Goal: Task Accomplishment & Management: Use online tool/utility

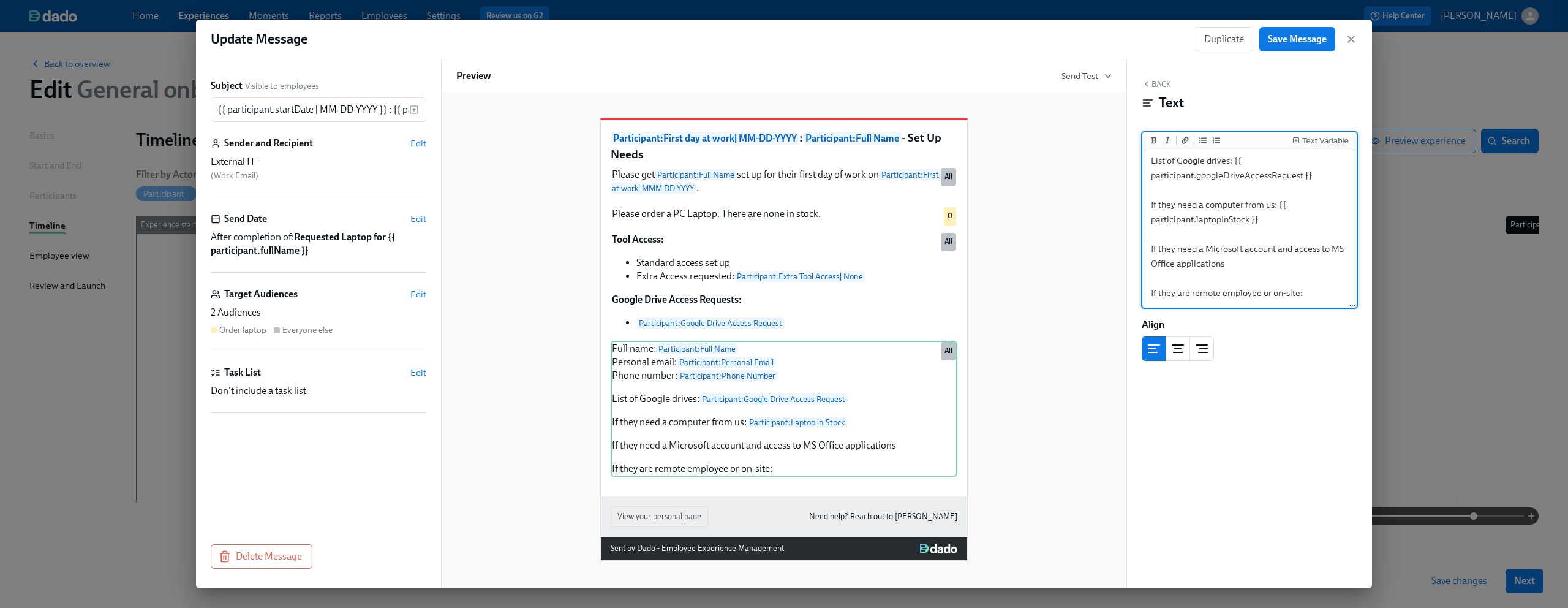
click at [881, 260] on textarea "Full name: {{ participant.fullName }} Personal email: {{ participant.personalEm…" at bounding box center [1250, 197] width 210 height 218
click at [619, 356] on div "Full name: Participant : Full Name Personal email: Participant : Personal Email…" at bounding box center [784, 409] width 347 height 136
click at [881, 159] on textarea "Full name: {{ participant.fullName }} Personal email: {{ participant.personalEm…" at bounding box center [1250, 197] width 210 height 218
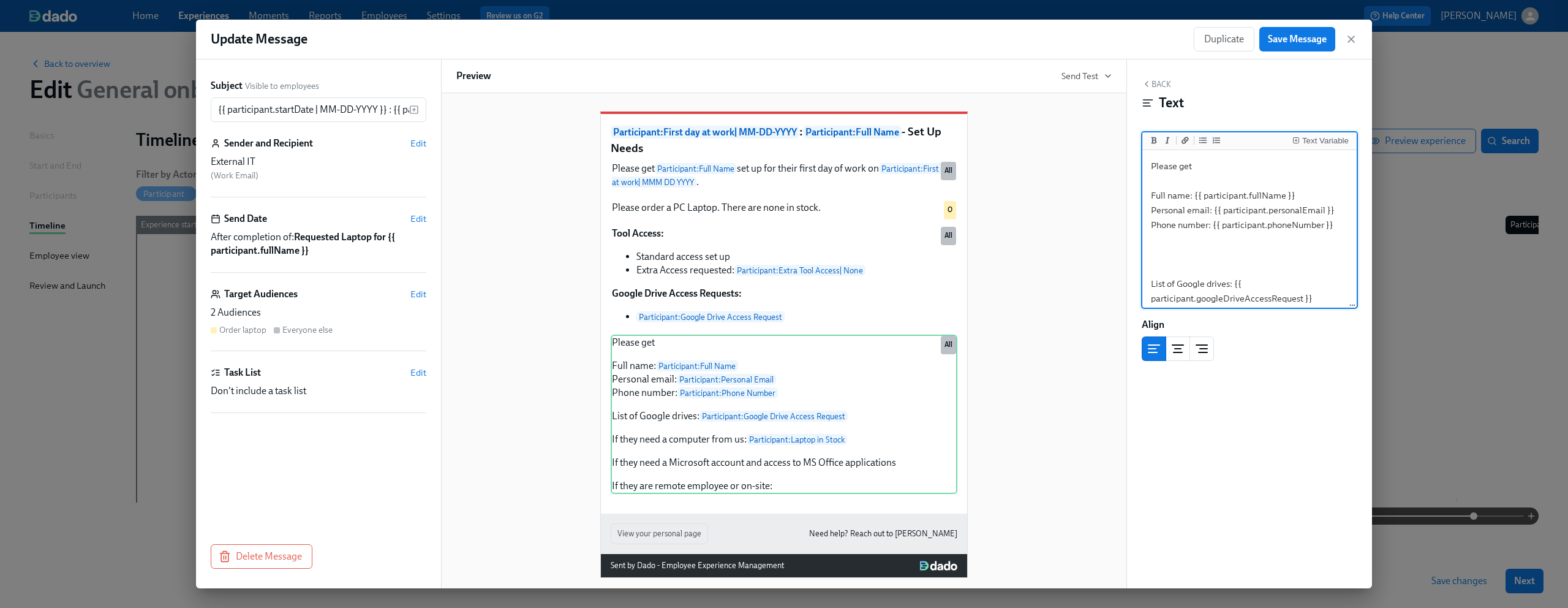
click at [881, 266] on textarea "Please get Full name: {{ participant.fullName }} Personal email: {{ participant…" at bounding box center [1250, 291] width 210 height 277
click at [881, 143] on div "Text Variable" at bounding box center [1325, 141] width 47 height 8
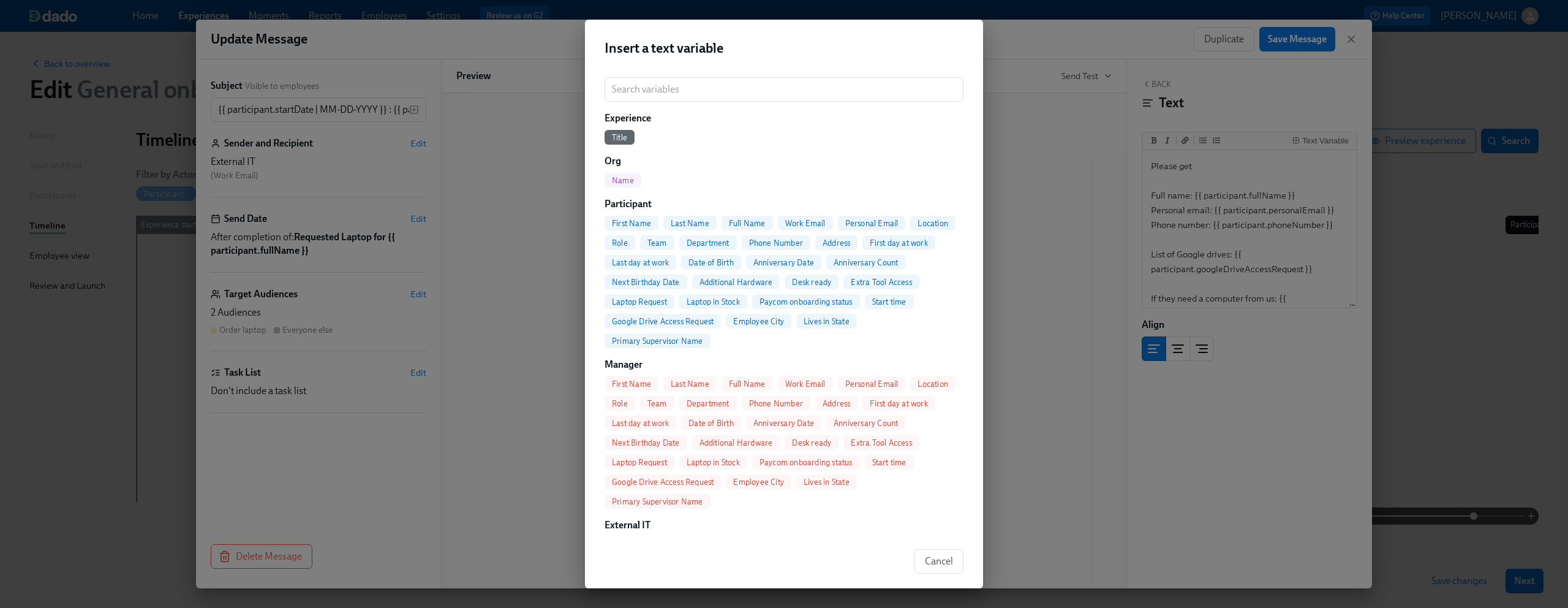
click at [820, 281] on span "Desk ready" at bounding box center [812, 282] width 54 height 9
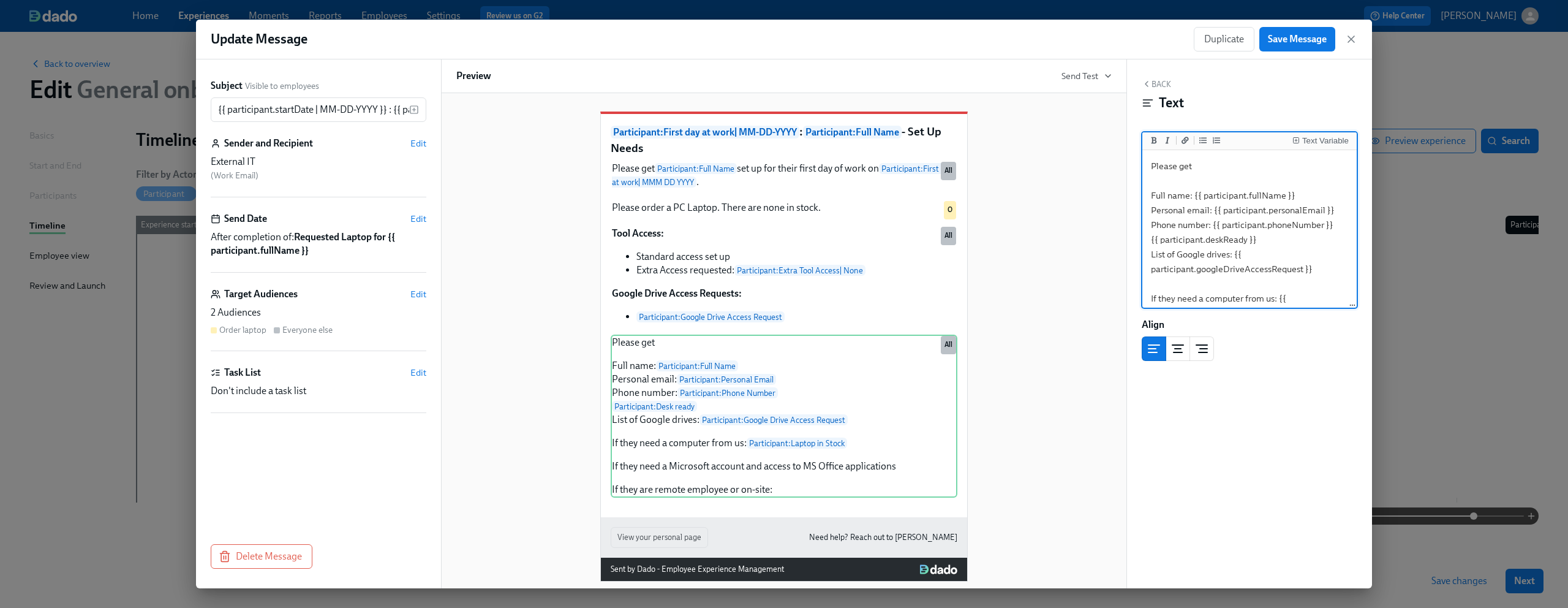
click at [881, 242] on textarea "Please get Full name: {{ participant.fullName }} Personal email: {{ participant…" at bounding box center [1250, 276] width 210 height 247
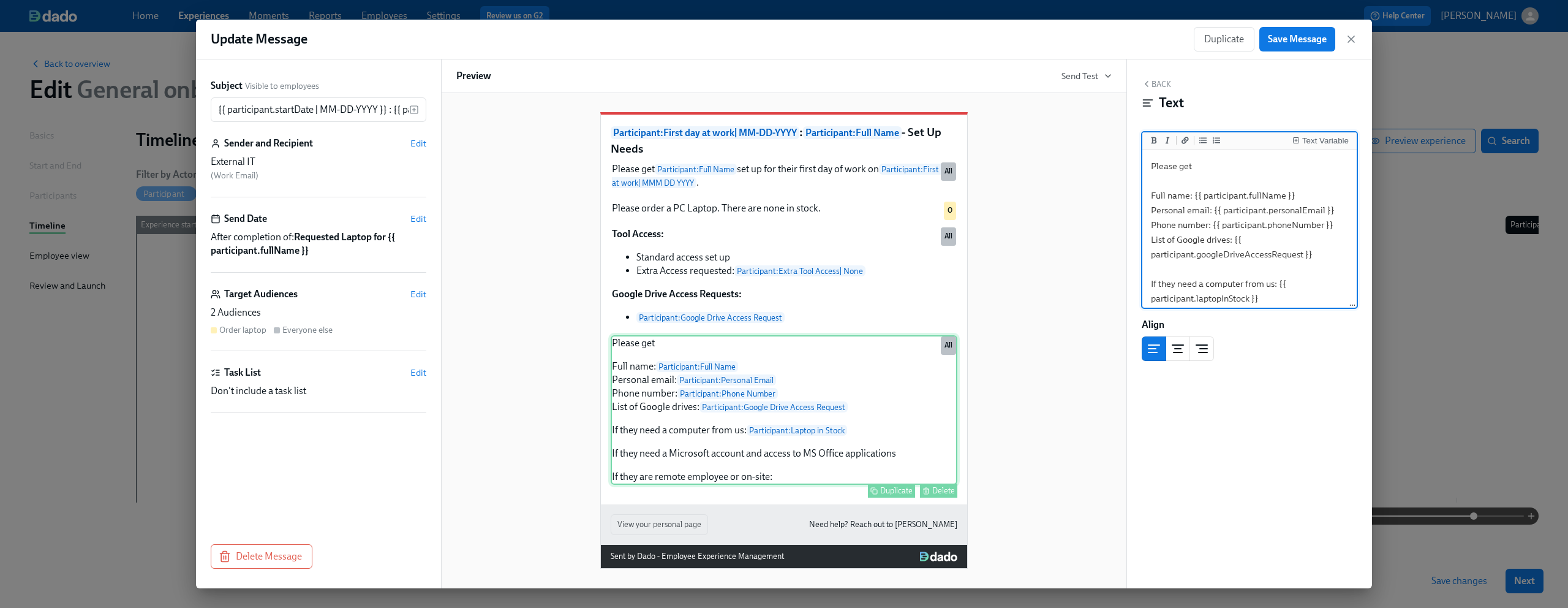
click at [628, 361] on div "Please get Full name: Participant : Full Name Personal email: Participant : Per…" at bounding box center [784, 410] width 347 height 150
click at [631, 358] on div "Please get Full name: Participant : Full Name Personal email: Participant : Per…" at bounding box center [784, 410] width 347 height 150
click at [881, 165] on textarea "Please get Full name: {{ participant.fullName }} Personal email: {{ participant…" at bounding box center [1250, 269] width 210 height 233
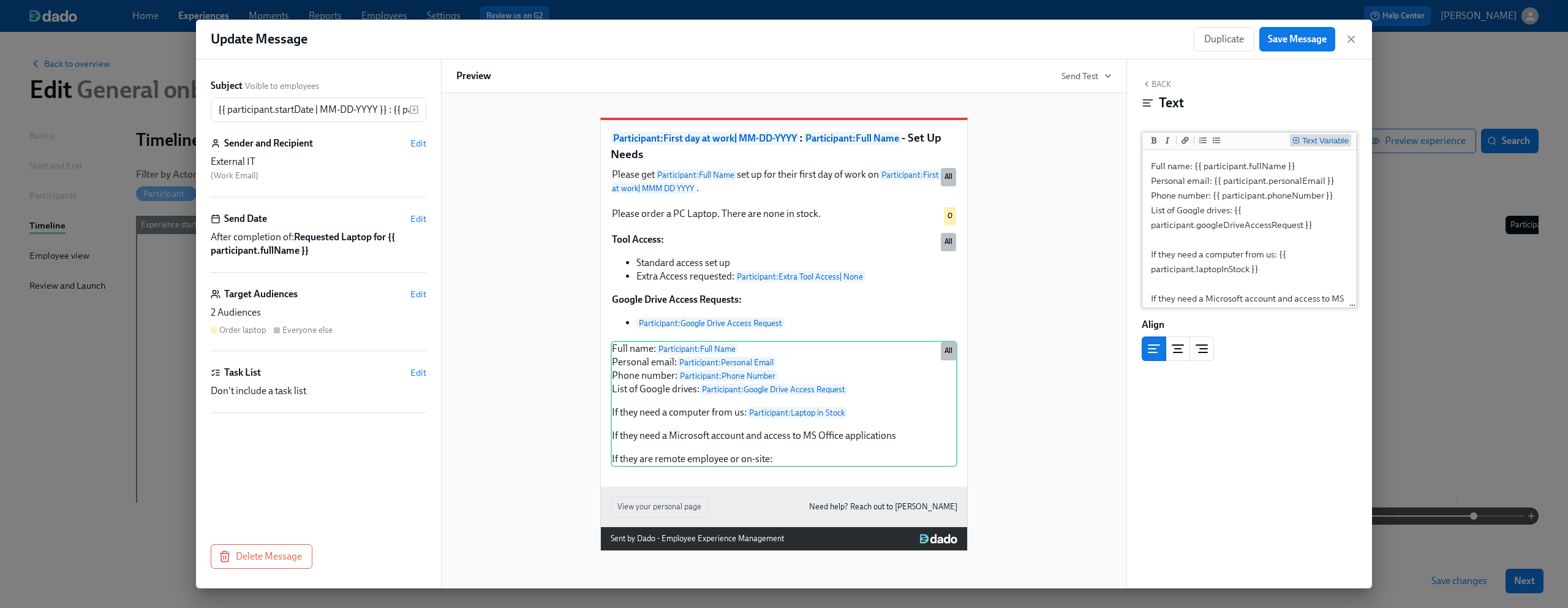
drag, startPoint x: 1305, startPoint y: 47, endPoint x: 1335, endPoint y: 143, distance: 100.6
click at [881, 143] on div "Update Message Duplicate Save Message Subject Visible to employees {{ participa…" at bounding box center [784, 304] width 1176 height 569
click at [842, 467] on div "Full name: Participant : Full Name Personal email: Participant : Personal Email…" at bounding box center [784, 404] width 347 height 126
click at [881, 292] on textarea "Full name: {{ participant.fullName }} Personal email: {{ participant.personalEm…" at bounding box center [1250, 204] width 210 height 203
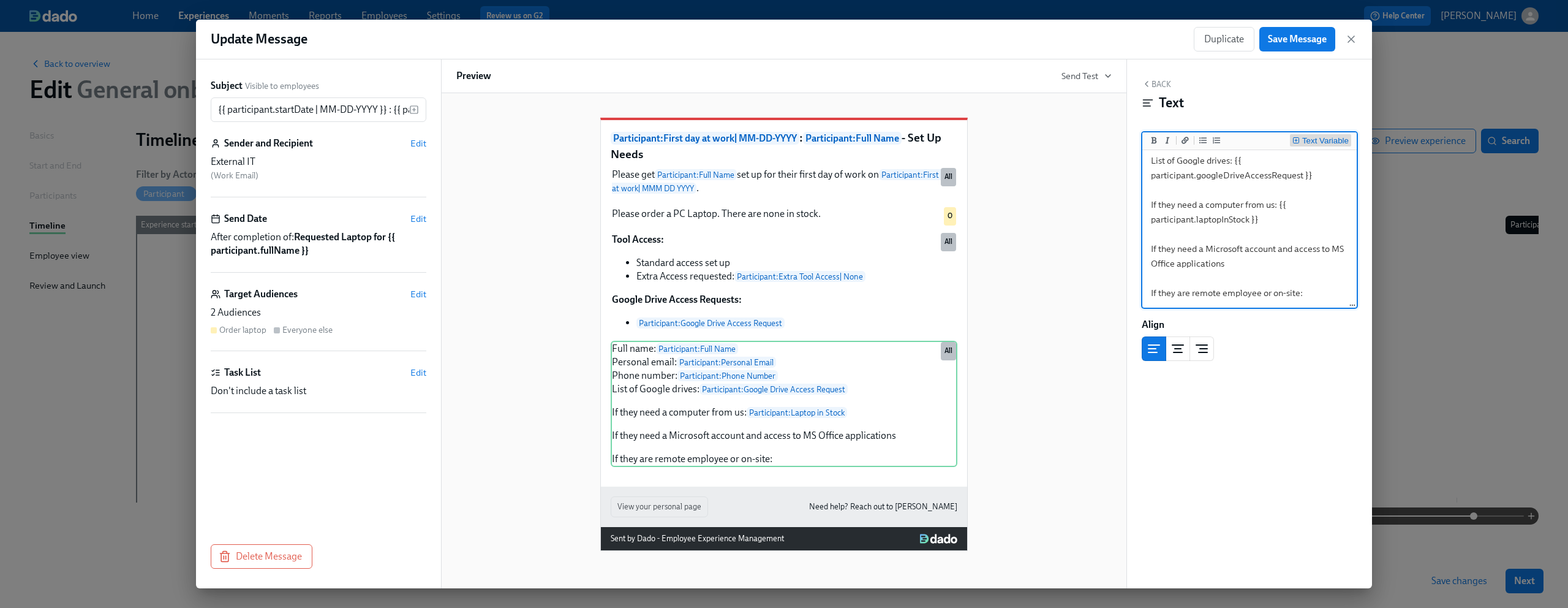
click at [881, 141] on div "Text Variable" at bounding box center [1325, 141] width 47 height 8
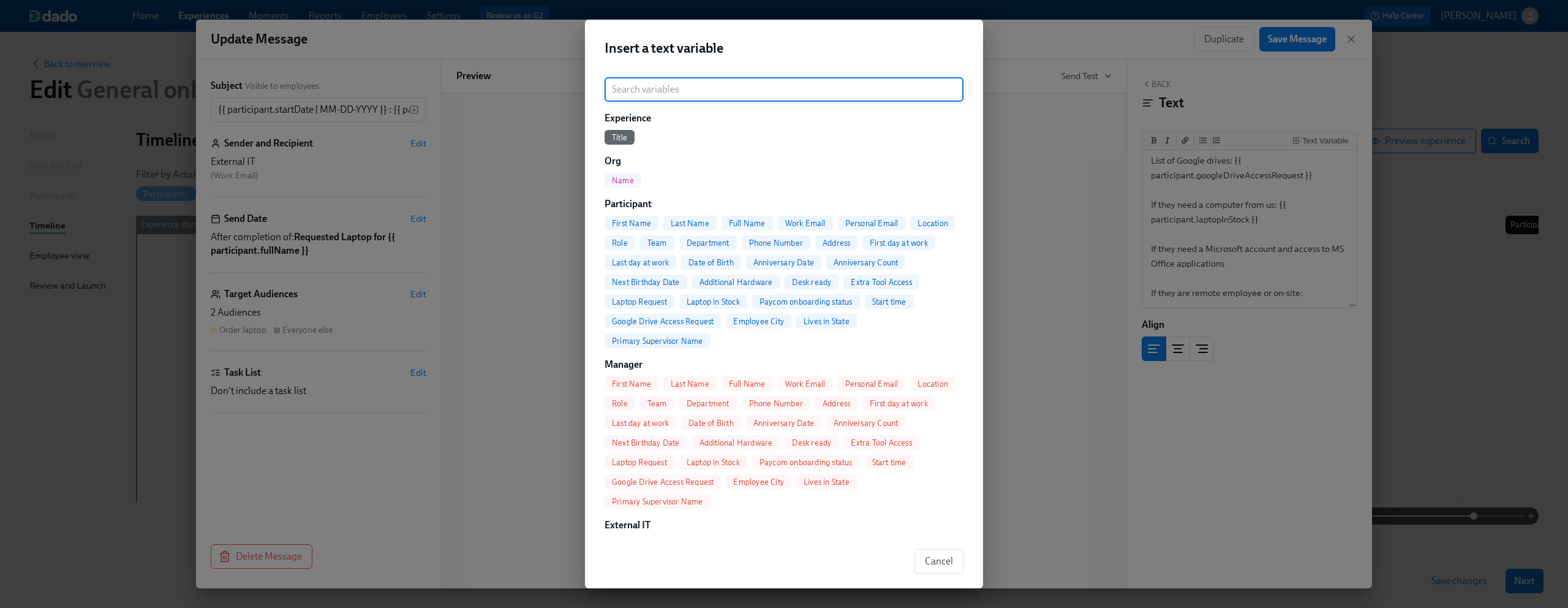
click at [814, 279] on span "Desk ready" at bounding box center [812, 282] width 54 height 9
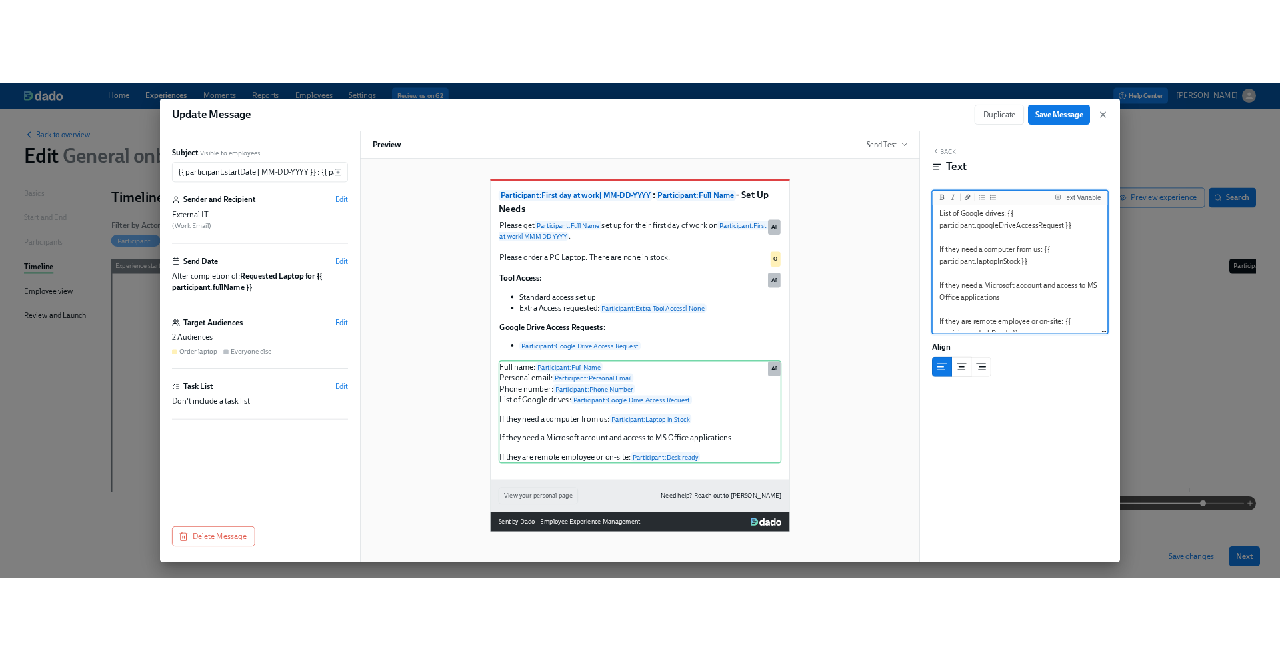
scroll to position [70, 0]
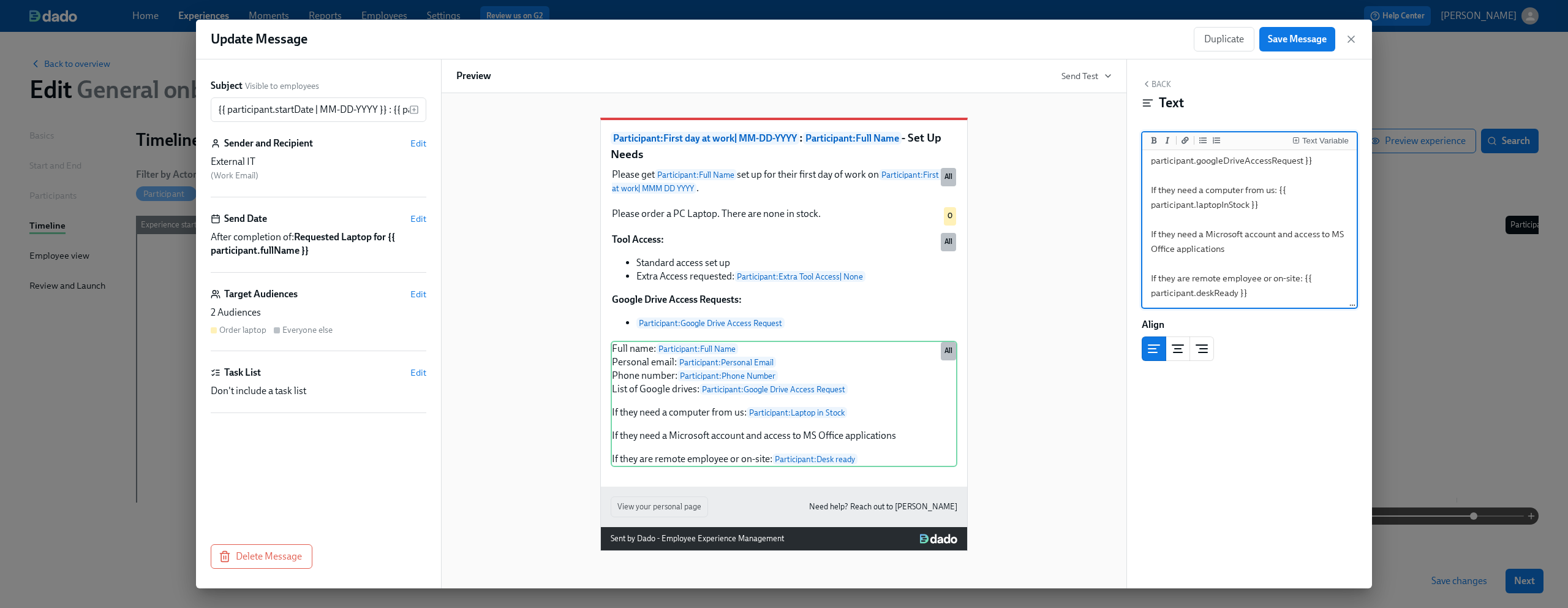
click at [881, 247] on textarea "Full name: {{ participant.fullName }} Personal email: {{ participant.personalEm…" at bounding box center [1250, 197] width 210 height 218
type textarea "Full name: {{ participant.fullName }} Personal email: {{ participant.personalEm…"
click at [881, 137] on div "Text Variable" at bounding box center [1325, 141] width 47 height 8
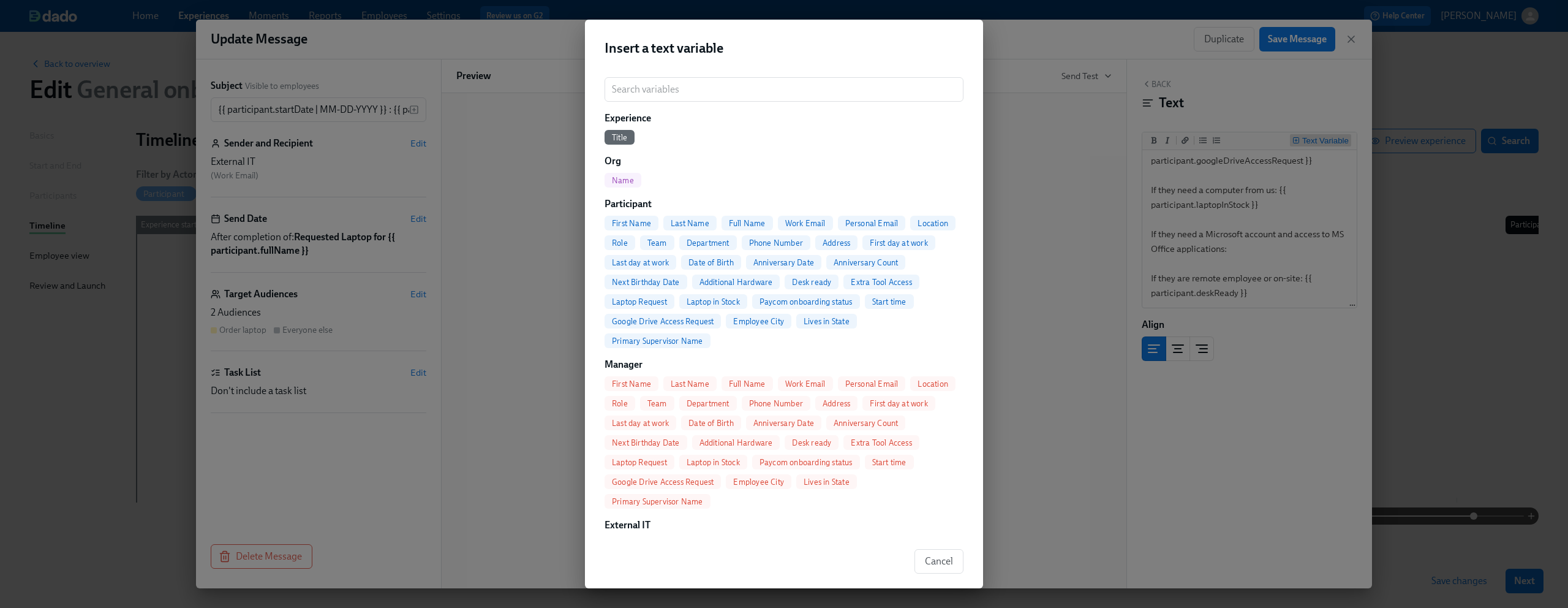
click at [881, 146] on div "Insert a text variable ​ Experience Title Org Name Participant First Name Last …" at bounding box center [784, 304] width 1568 height 608
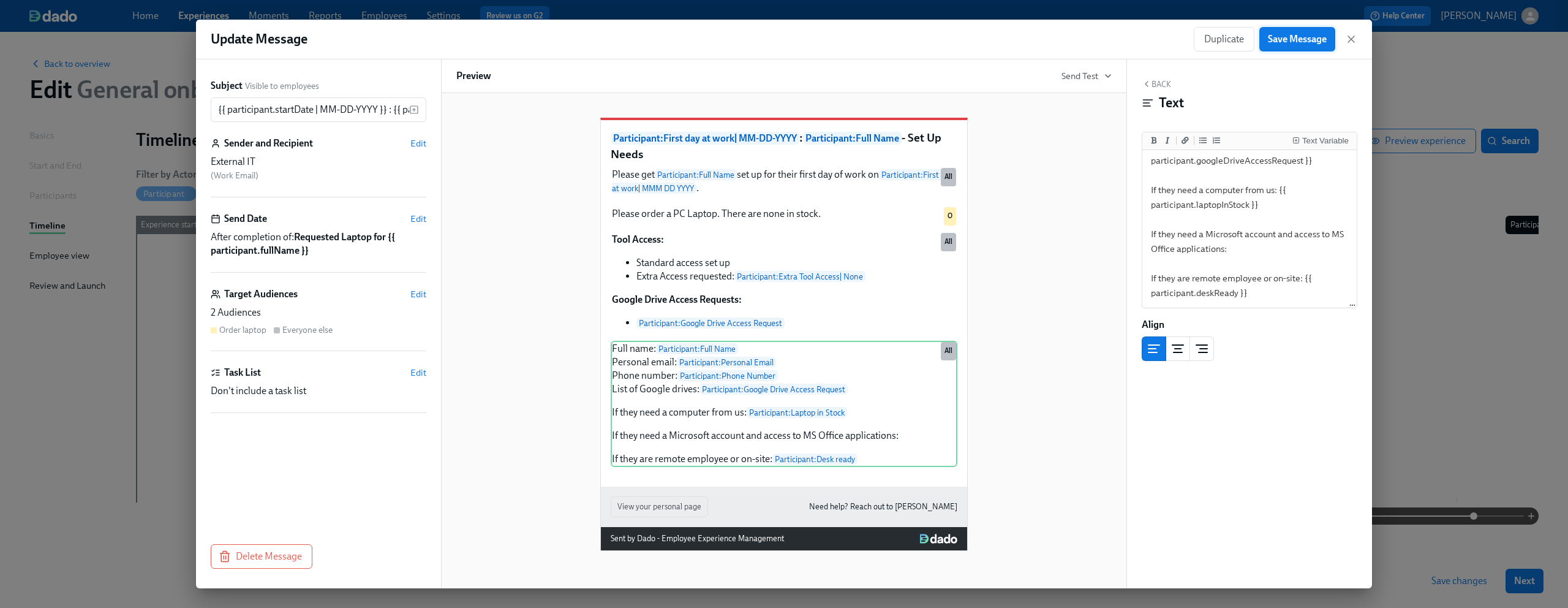
click at [881, 40] on span "Save Message" at bounding box center [1298, 39] width 59 height 12
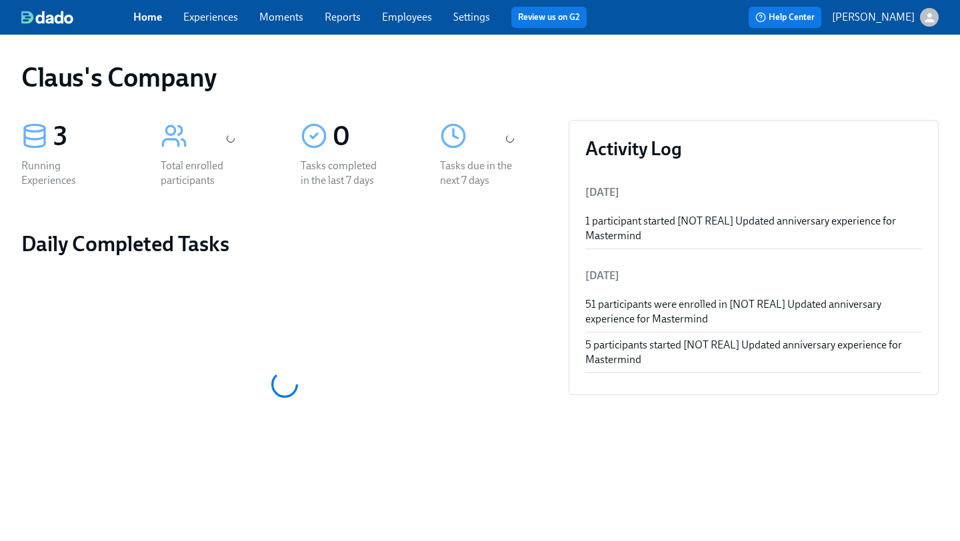
click at [210, 27] on div "Home Experiences Moments Reports Employees Settings Review us on G2" at bounding box center [365, 17] width 464 height 21
click at [220, 17] on link "Experiences" at bounding box center [210, 17] width 55 height 13
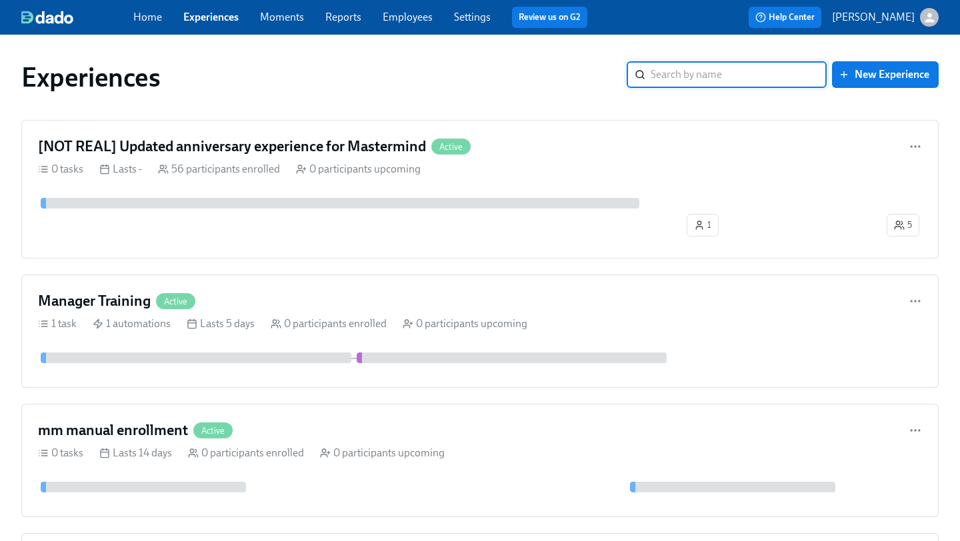
click at [929, 19] on icon "button" at bounding box center [928, 17] width 9 height 9
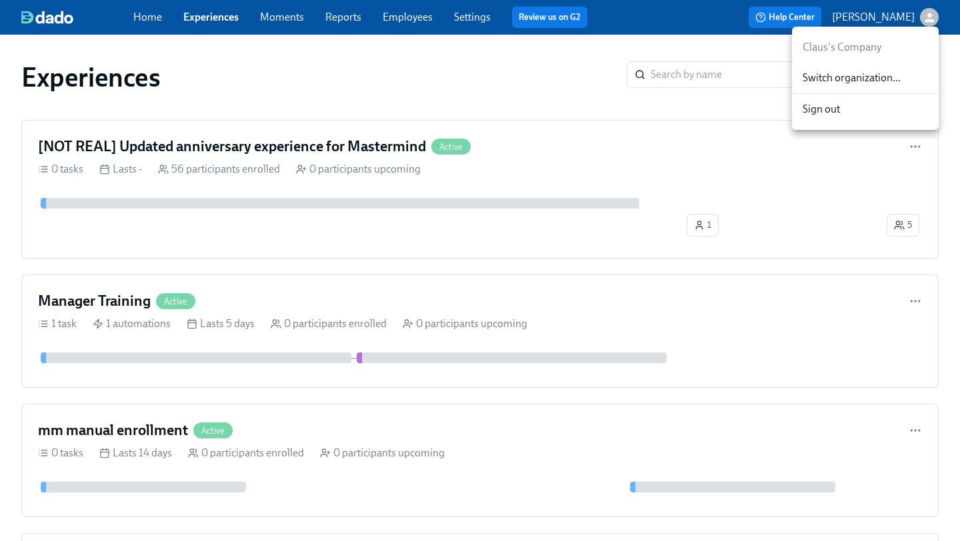
click at [878, 85] on div "Switch organization..." at bounding box center [865, 78] width 147 height 31
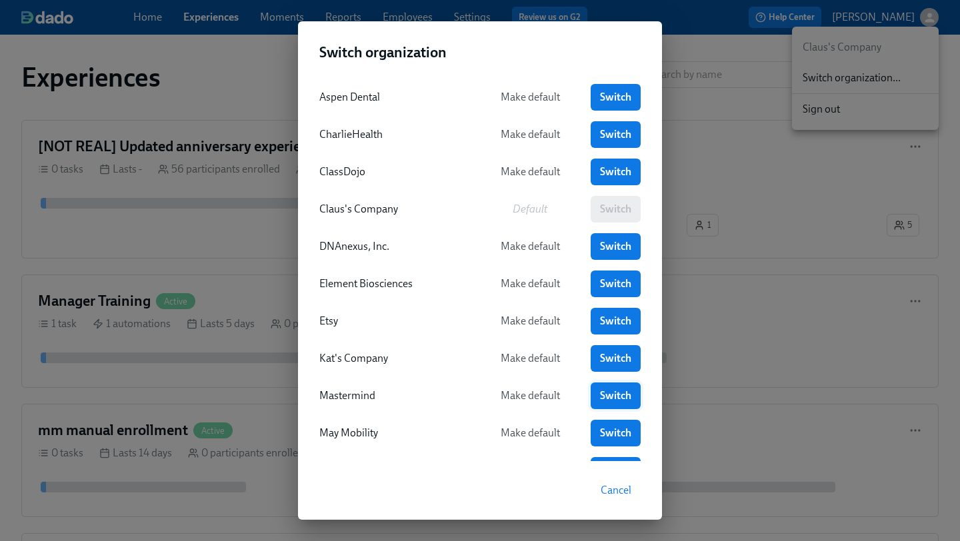
click at [610, 395] on span "Switch" at bounding box center [615, 395] width 31 height 13
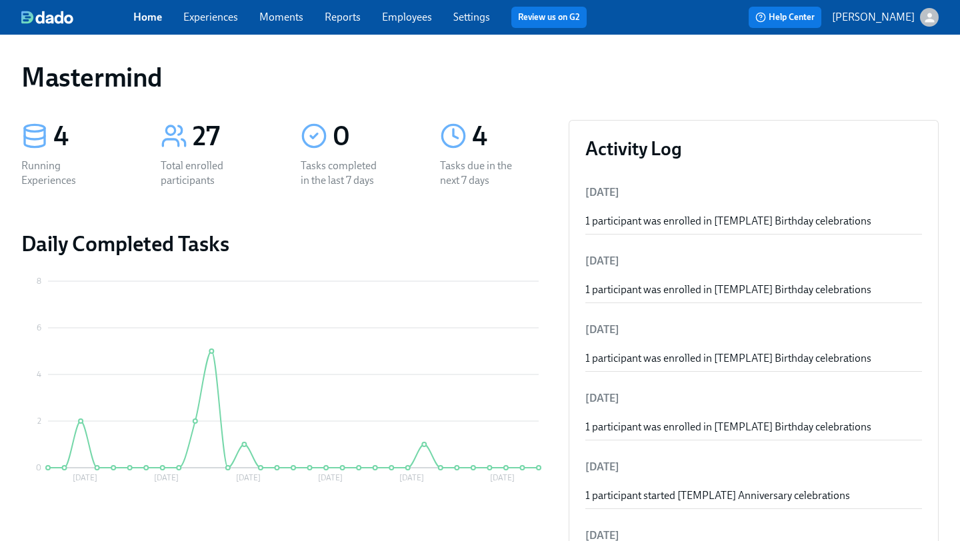
click at [191, 16] on link "Experiences" at bounding box center [210, 17] width 55 height 13
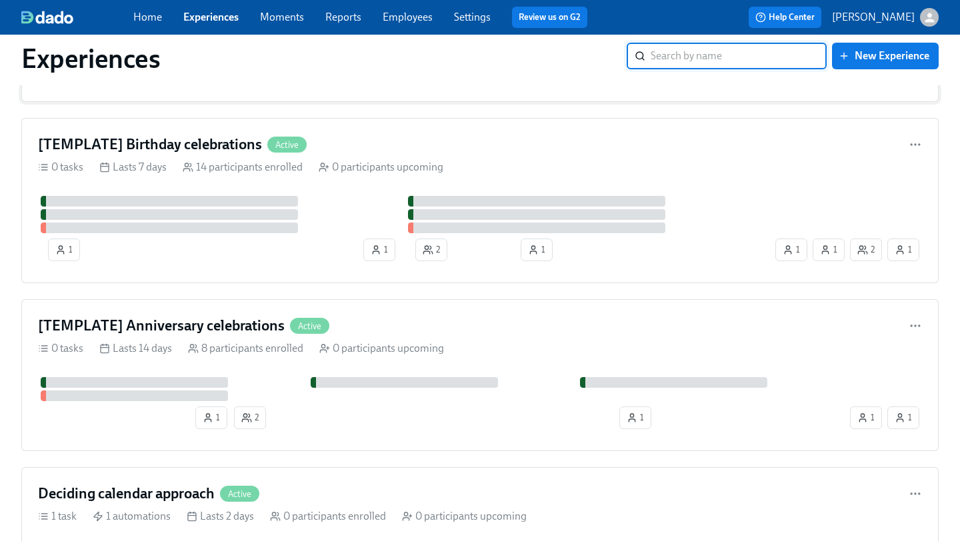
scroll to position [155, 0]
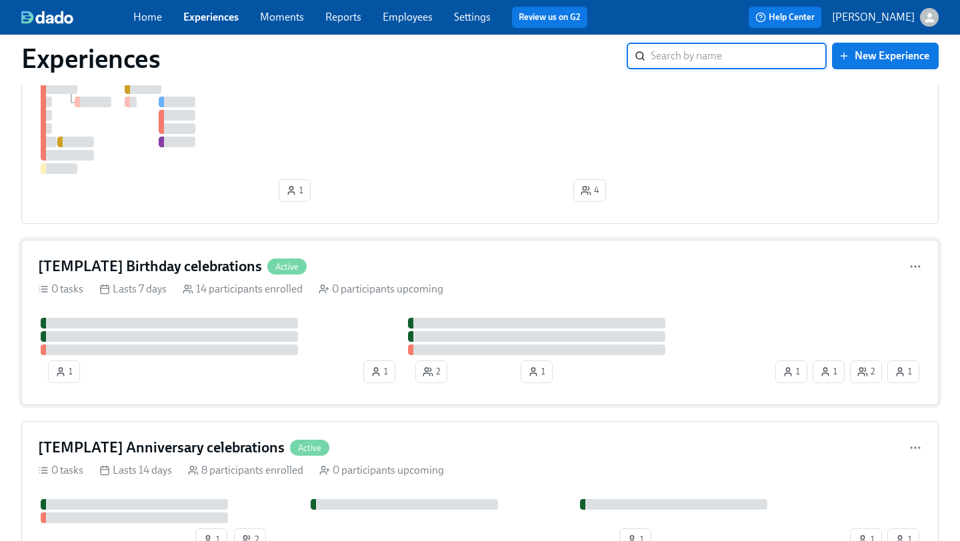
click at [479, 266] on div "[TEMPLATE] Birthday celebrations Active" at bounding box center [480, 267] width 884 height 20
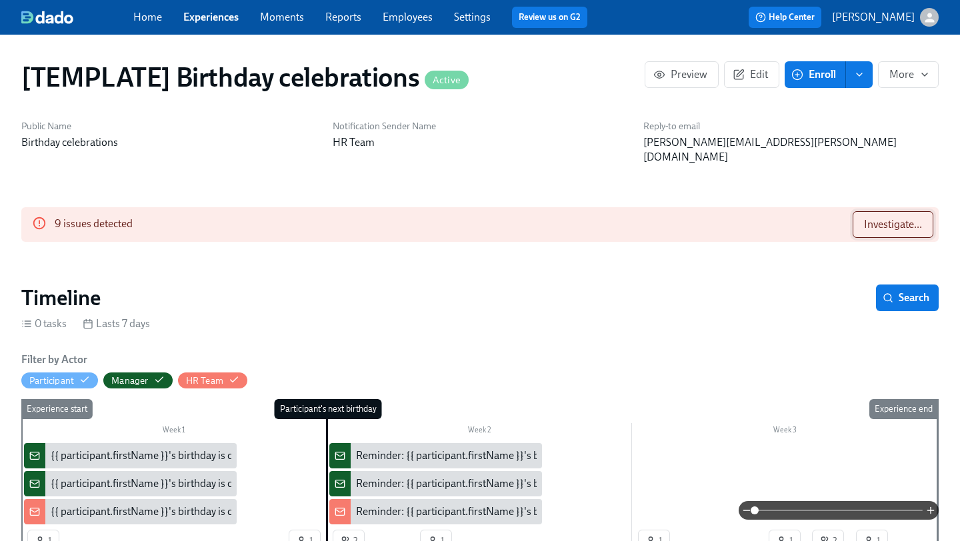
click at [881, 217] on button "Investigate..." at bounding box center [892, 224] width 81 height 27
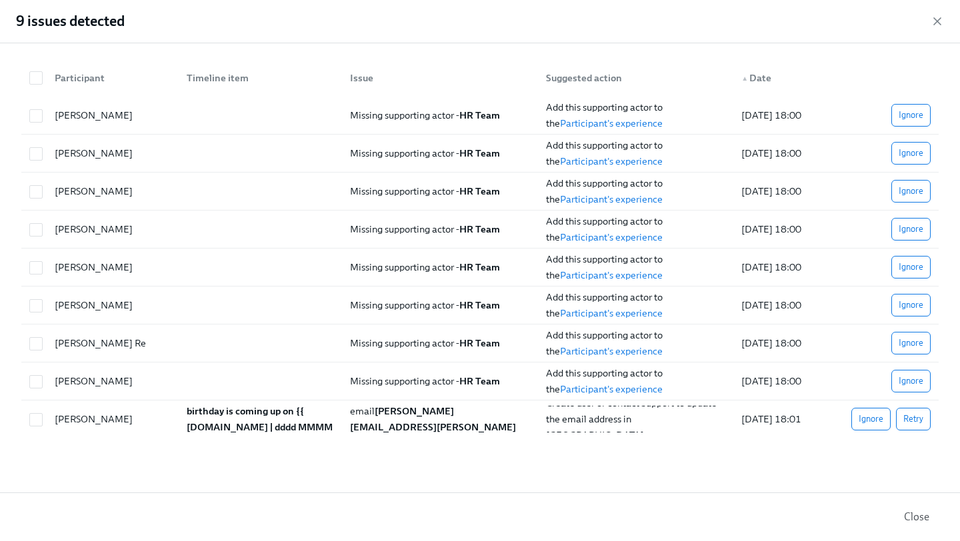
scroll to position [0, 2311]
click at [935, 24] on icon "button" at bounding box center [936, 21] width 13 height 13
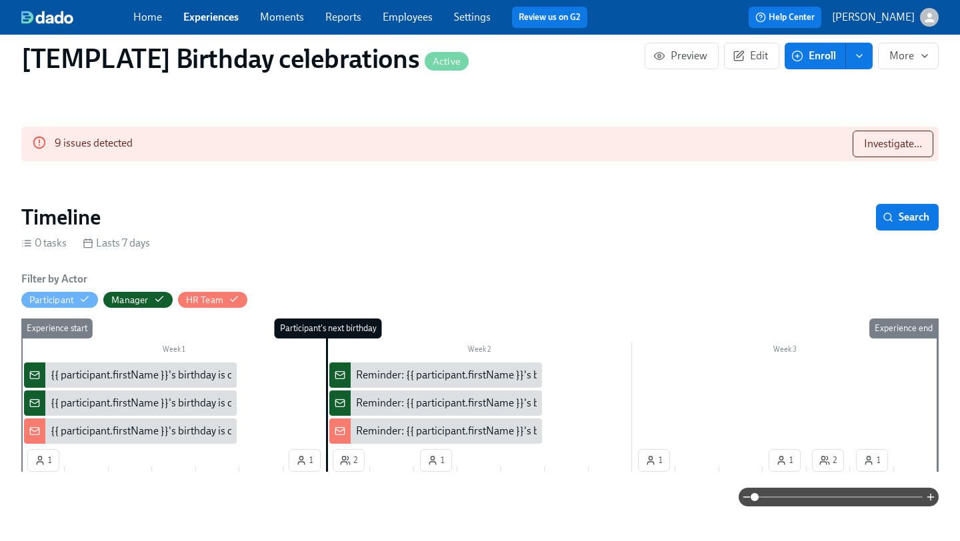
scroll to position [82, 0]
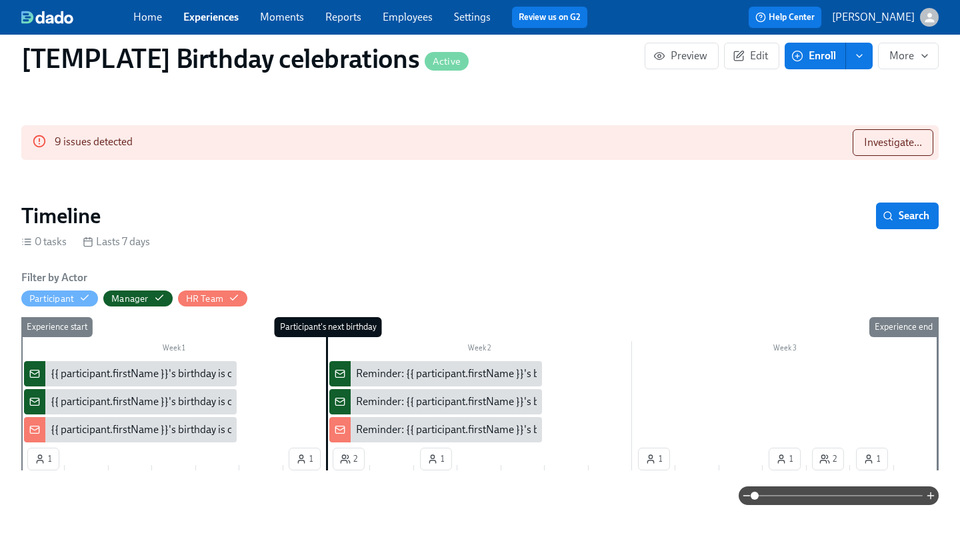
click at [487, 244] on section "Timeline Search 0 tasks Lasts 7 days Filter by Actor Participant Manager HR Tea…" at bounding box center [479, 354] width 917 height 303
click at [404, 14] on link "Employees" at bounding box center [408, 17] width 50 height 13
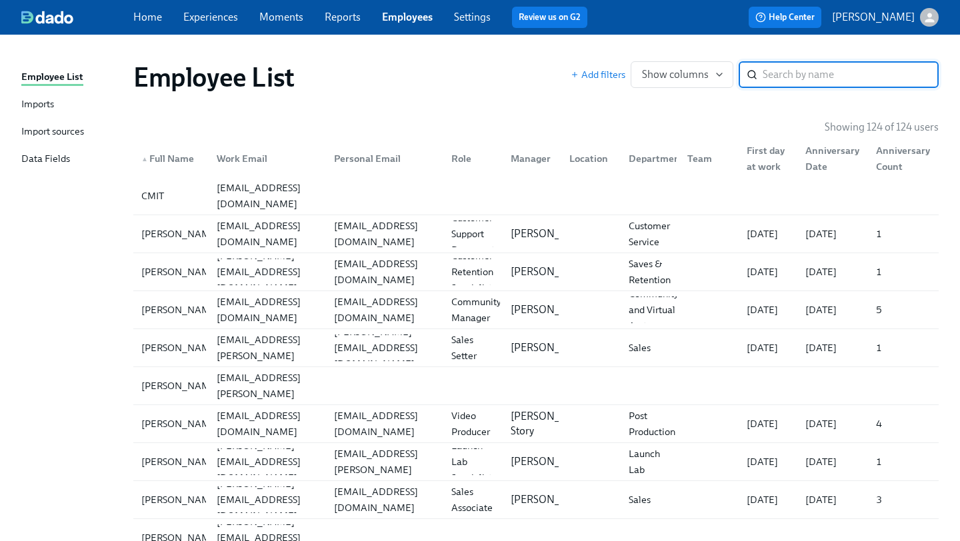
click at [404, 14] on link "Employees" at bounding box center [407, 17] width 51 height 13
click at [42, 132] on div "Import sources" at bounding box center [52, 132] width 63 height 17
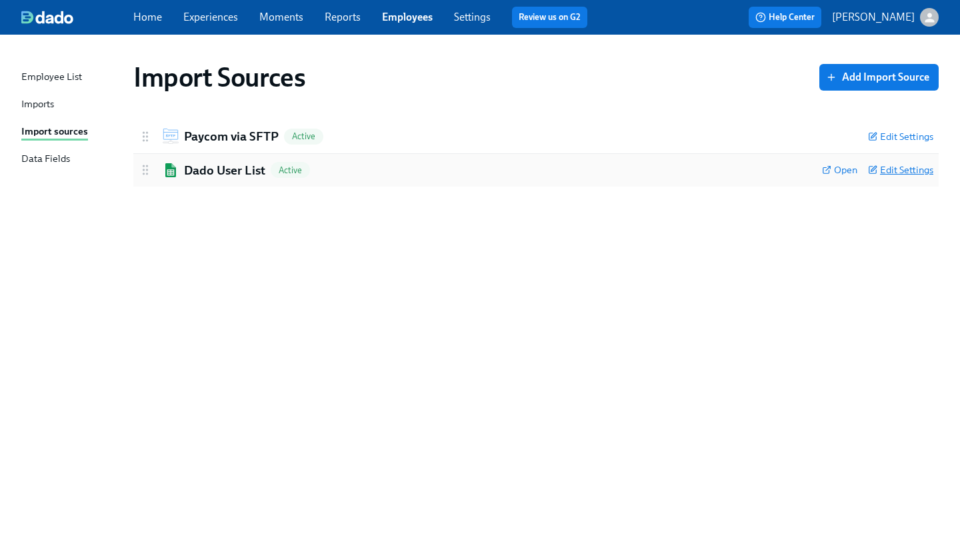
click at [911, 171] on span "Edit Settings" at bounding box center [900, 169] width 65 height 13
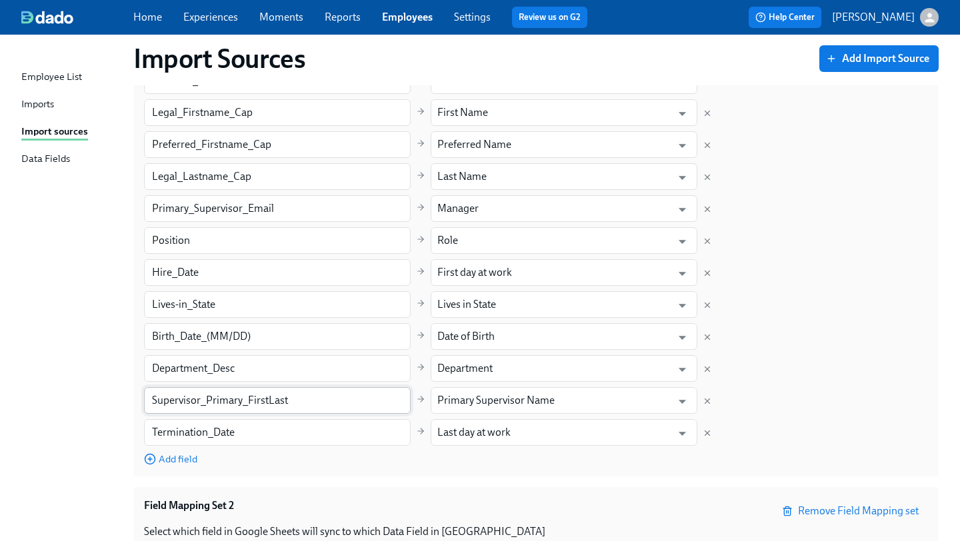
scroll to position [295, 0]
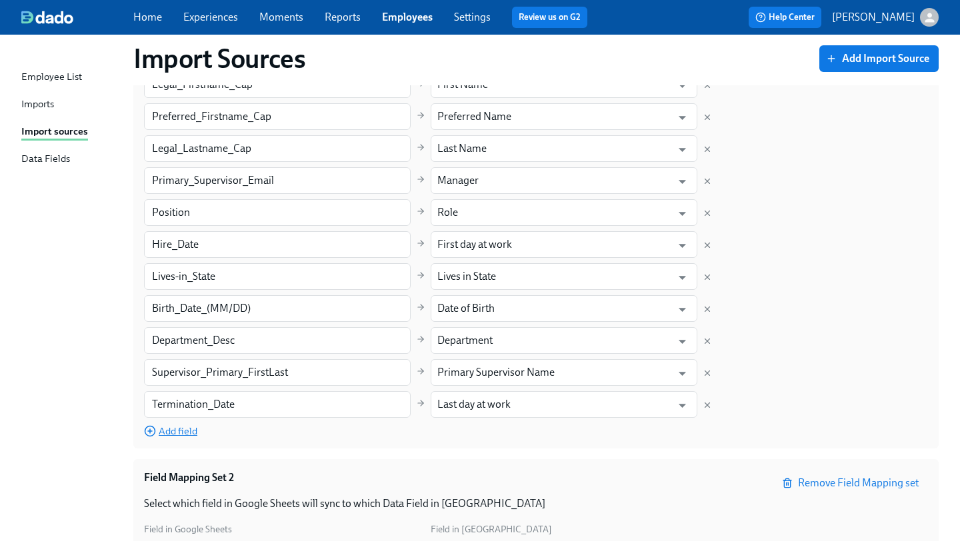
click at [169, 435] on span "Add field" at bounding box center [170, 431] width 53 height 13
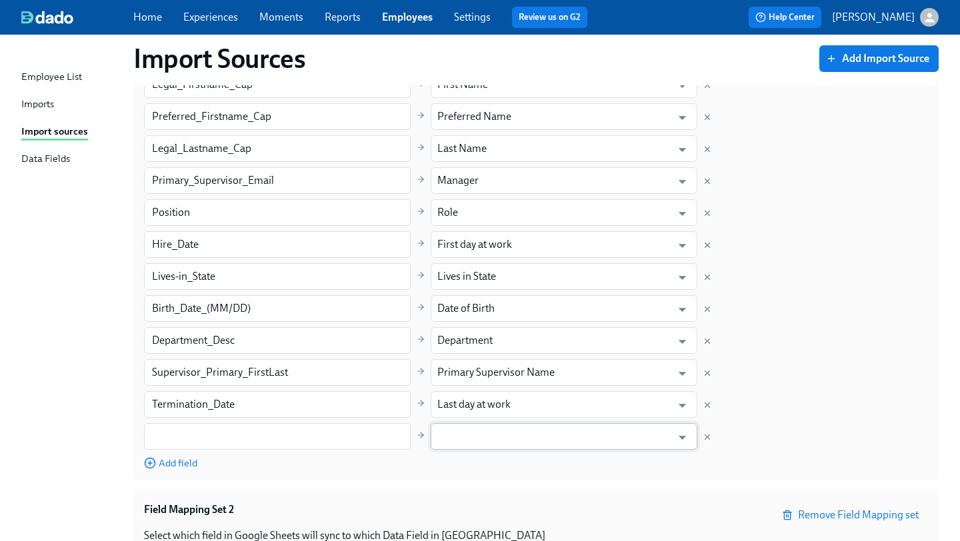
click at [660, 438] on input "text" at bounding box center [554, 436] width 234 height 27
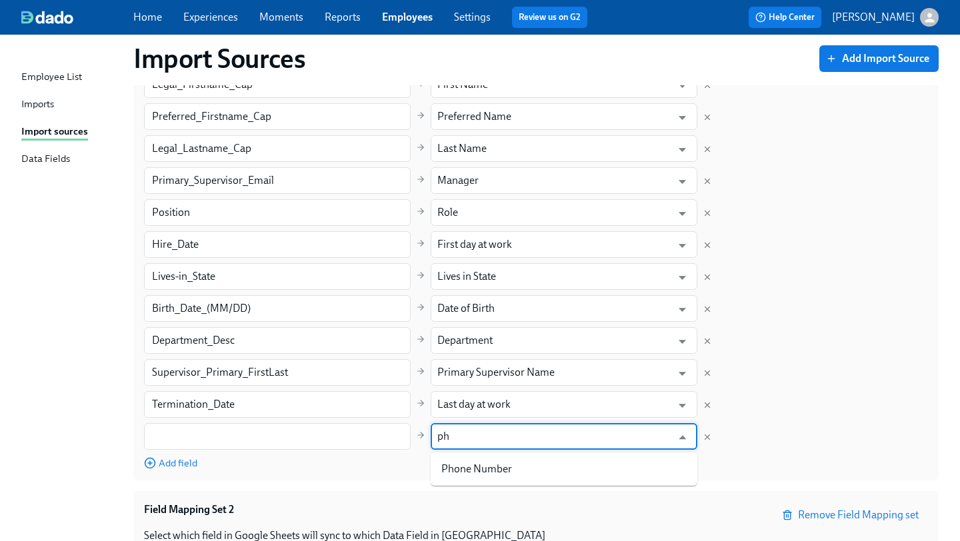
type input "ph"
click at [741, 427] on div "Column in Google Sheets Field in Dado Work_Email ​ Work Email ​ Personal_Email …" at bounding box center [536, 228] width 784 height 483
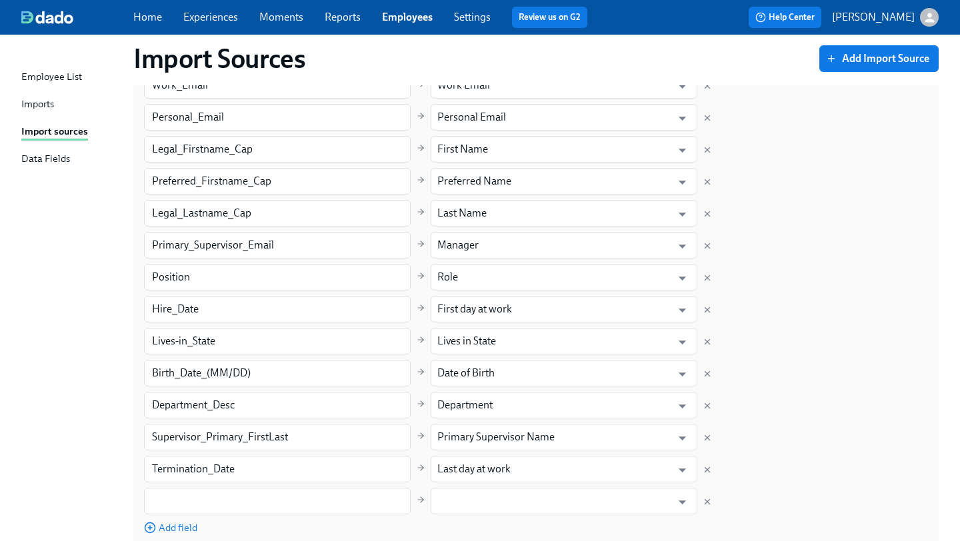
scroll to position [251, 0]
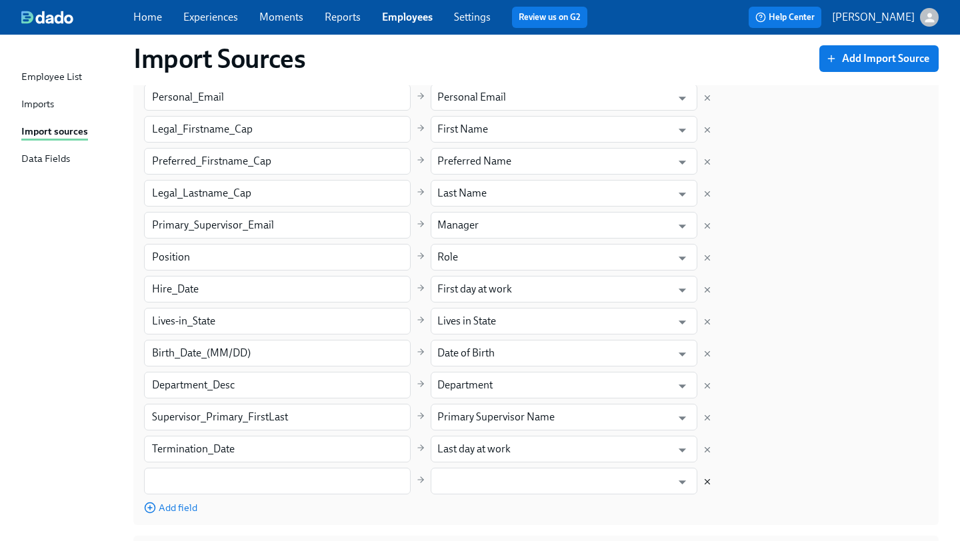
click at [708, 480] on icon "Delete mapping" at bounding box center [707, 481] width 9 height 9
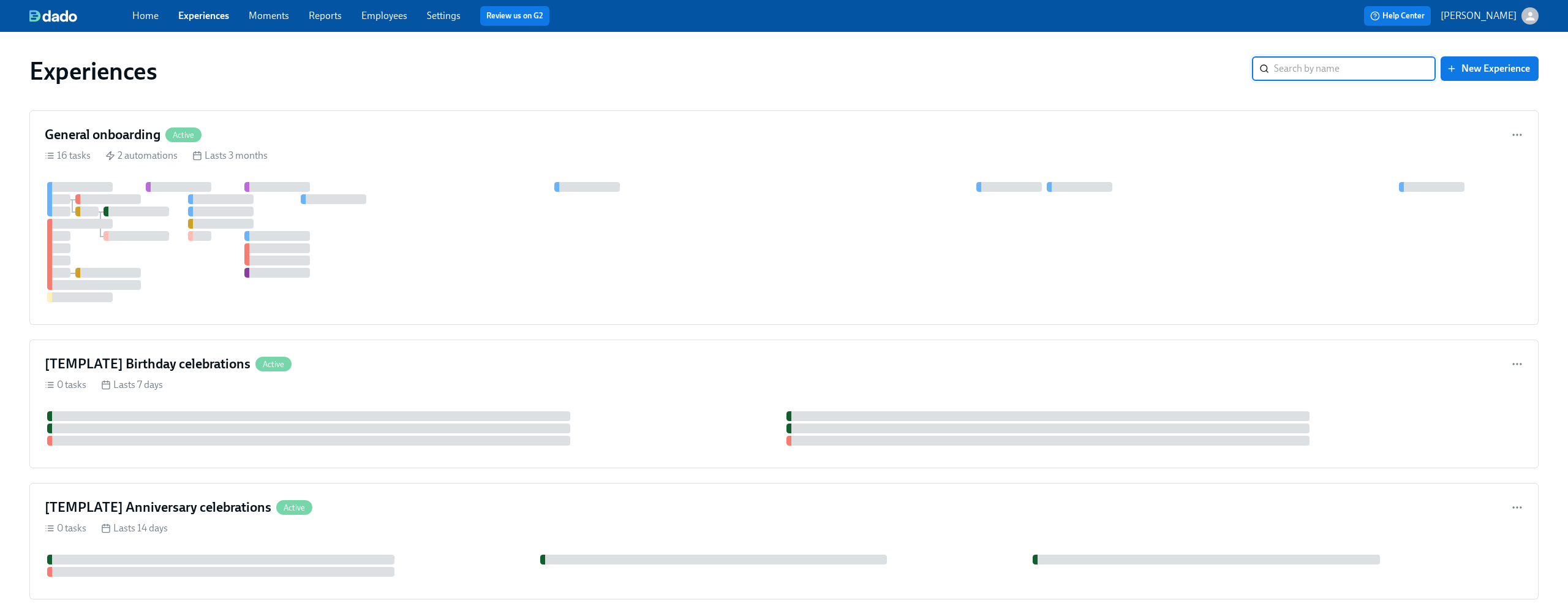
click at [383, 16] on link "Employees" at bounding box center [384, 16] width 46 height 12
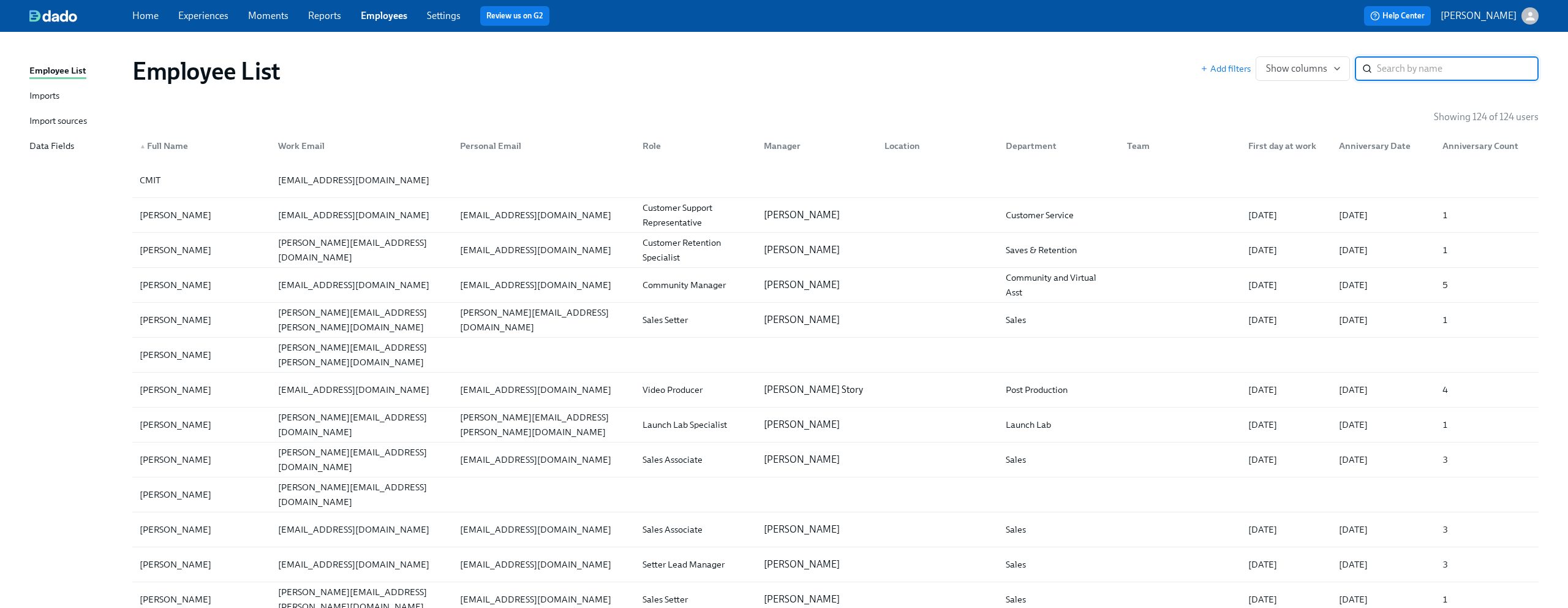
click at [1404, 71] on input "search" at bounding box center [1458, 68] width 162 height 25
click at [44, 138] on div "Employee List Imports Import sources Data Fields" at bounding box center [81, 113] width 103 height 100
click at [41, 144] on div "Data Fields" at bounding box center [51, 146] width 45 height 16
